Goal: Transaction & Acquisition: Subscribe to service/newsletter

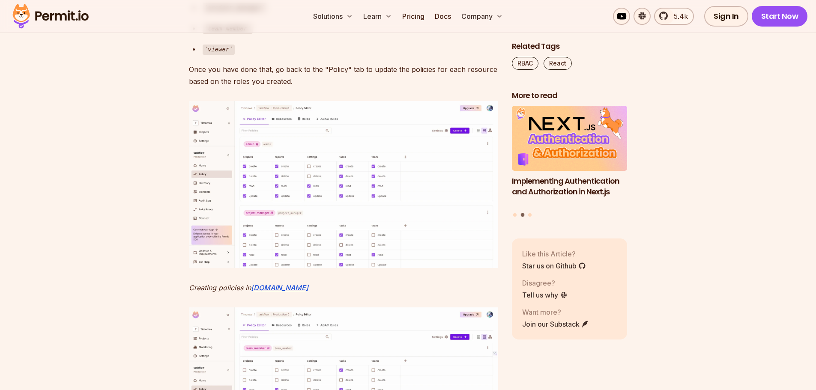
scroll to position [3856, 0]
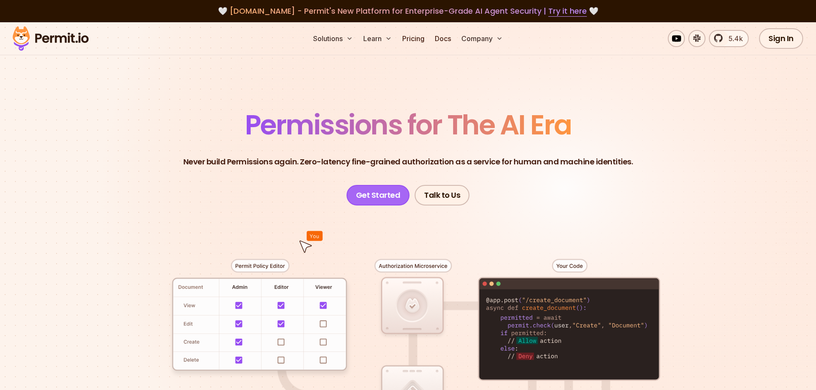
click at [383, 195] on link "Get Started" at bounding box center [378, 195] width 63 height 21
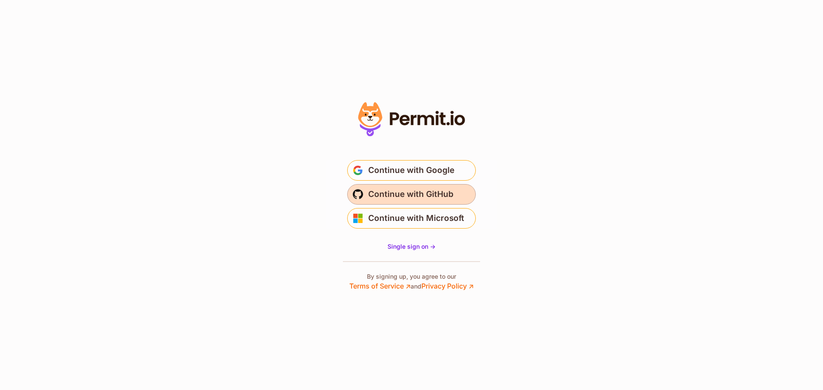
click at [411, 197] on span "Continue with GitHub" at bounding box center [410, 195] width 85 height 14
